Goal: Task Accomplishment & Management: Manage account settings

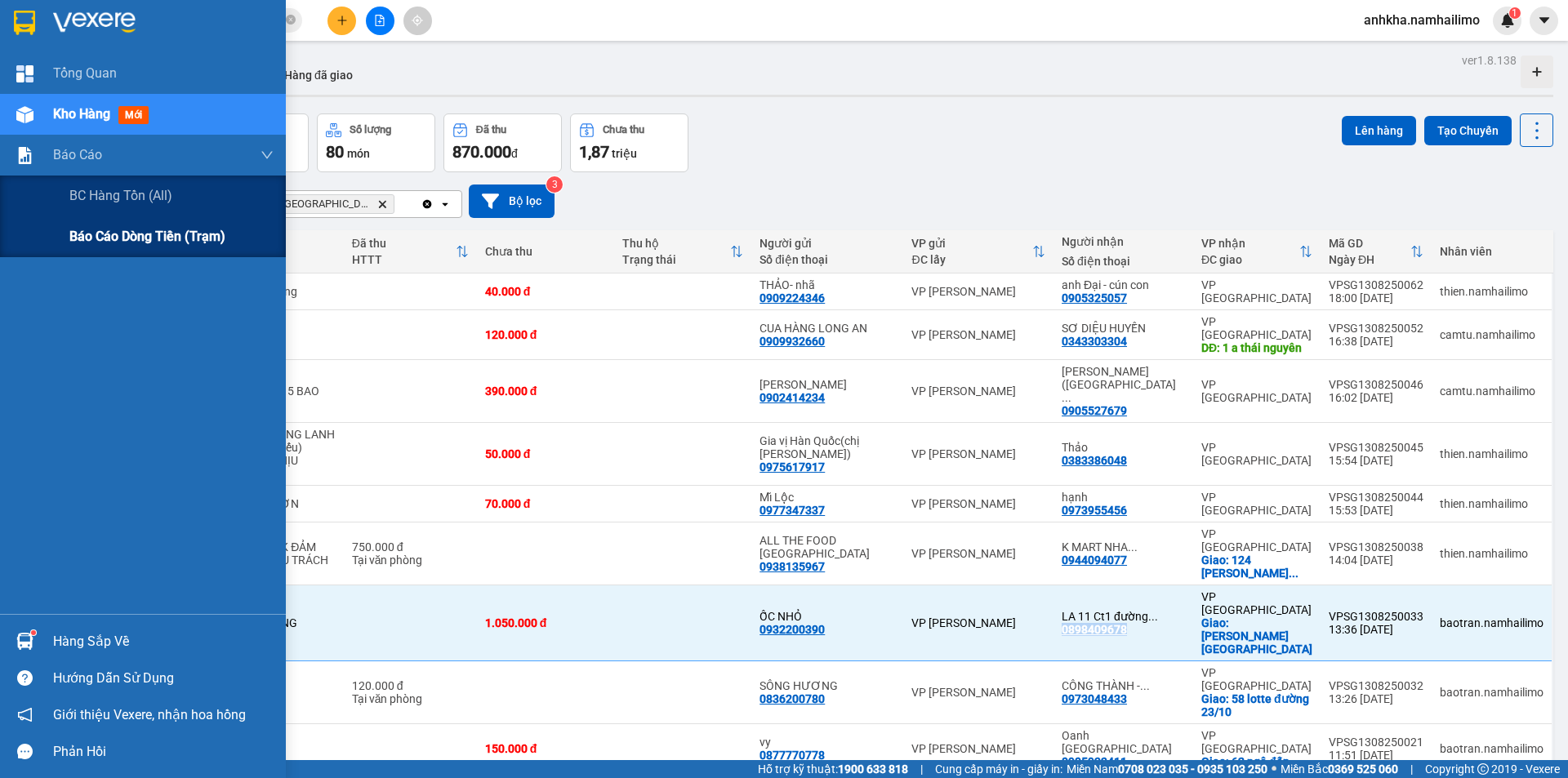
drag, startPoint x: 101, startPoint y: 245, endPoint x: 124, endPoint y: 226, distance: 29.8
click at [100, 245] on span "Báo cáo dòng tiền (trạm)" at bounding box center [147, 236] width 156 height 21
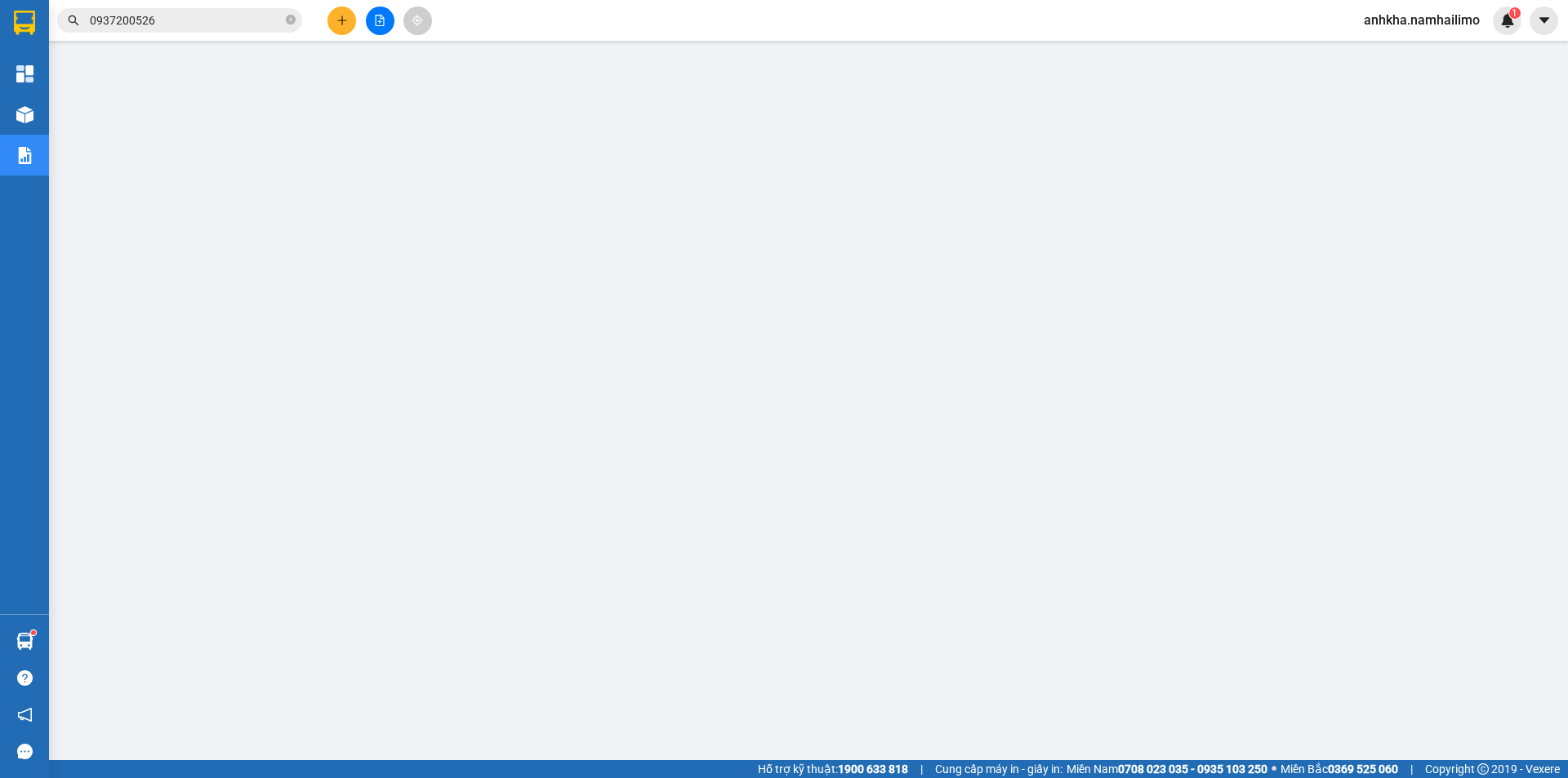
drag, startPoint x: 1369, startPoint y: 3, endPoint x: 1390, endPoint y: 11, distance: 22.5
click at [1373, 7] on div "Kết quả tìm kiếm ( 1 ) Bộ lọc Mã ĐH Trạng thái Món hàng Tổng cước Chưa cước Ngư…" at bounding box center [784, 20] width 1568 height 40
click at [1396, 11] on span "anhkha.namhailimo" at bounding box center [1422, 20] width 142 height 21
click at [1406, 50] on span "Đăng xuất" at bounding box center [1429, 50] width 107 height 18
